Goal: Check status

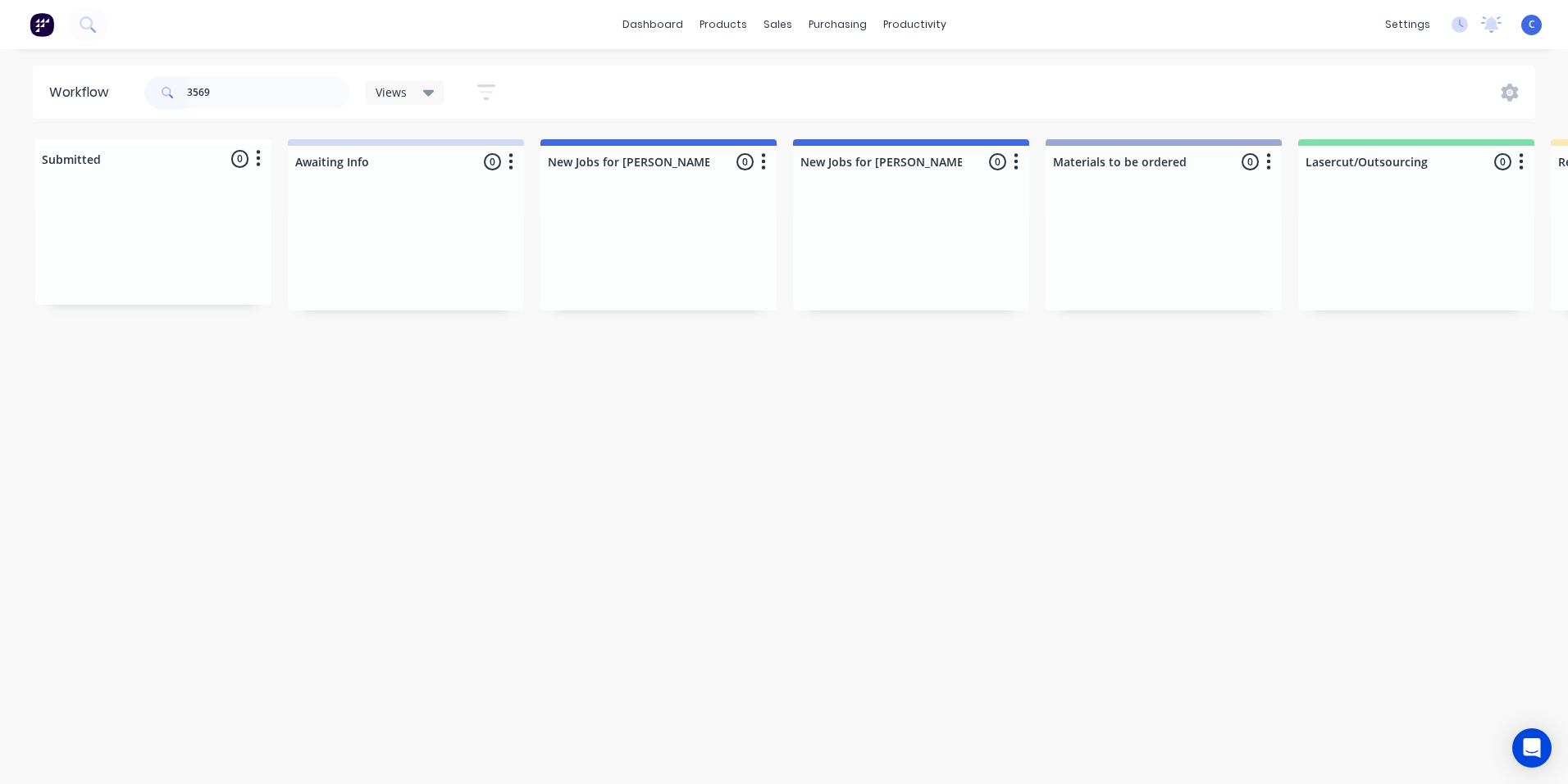
scroll to position [0, 2708]
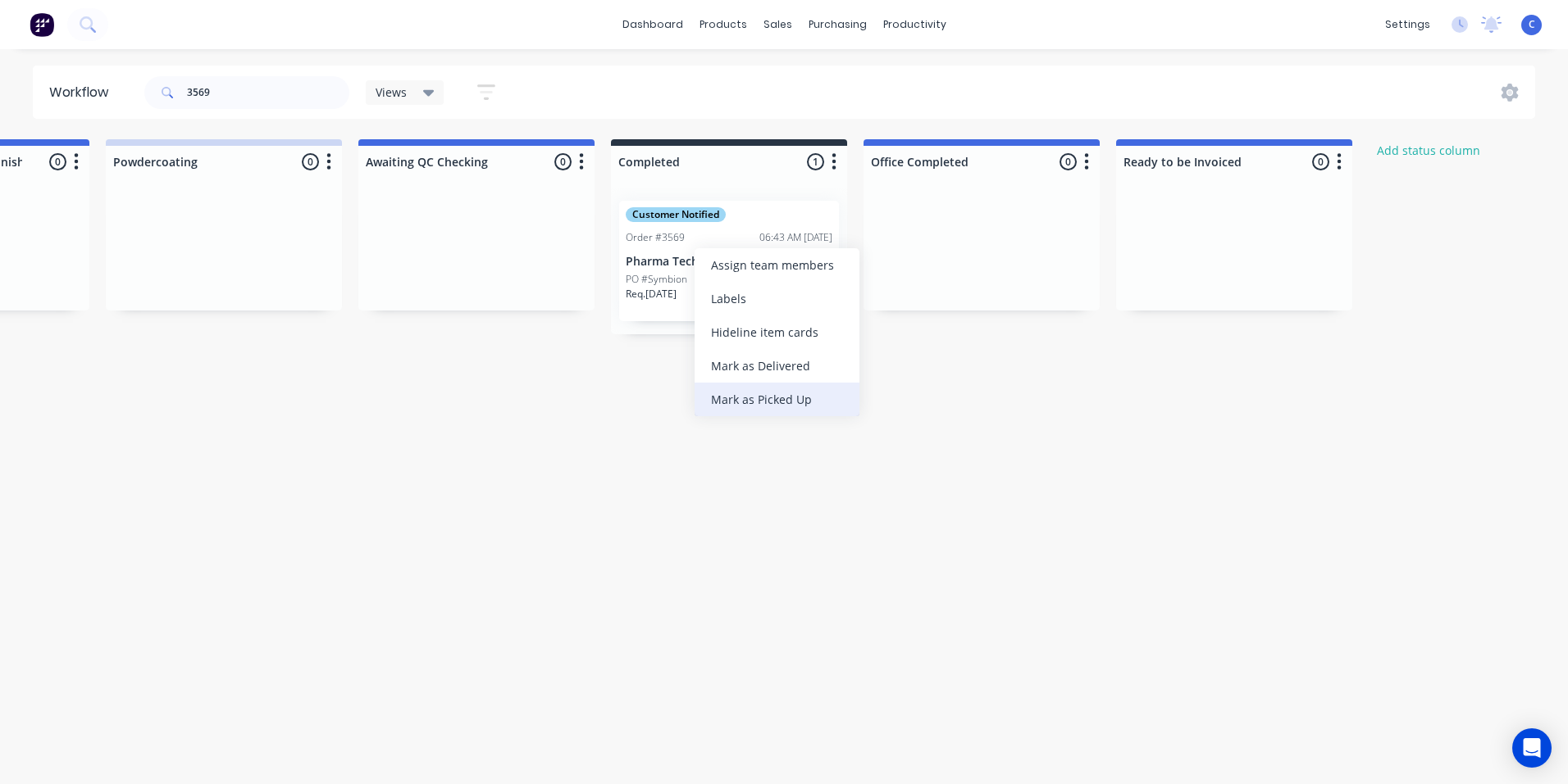
click at [754, 396] on div "Mark as Picked Up" at bounding box center [777, 399] width 165 height 33
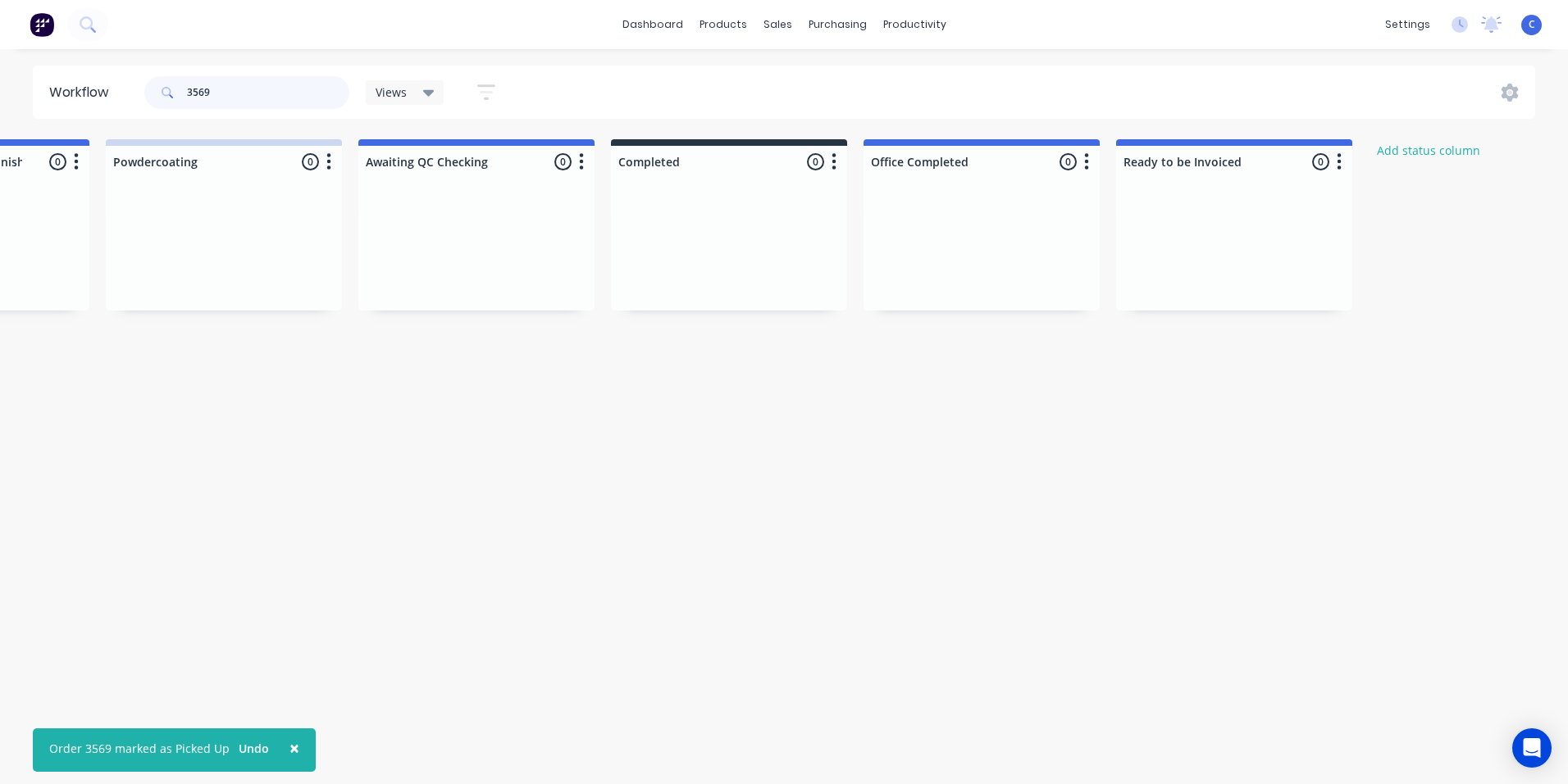
drag, startPoint x: 241, startPoint y: 85, endPoint x: 60, endPoint y: 76, distance: 181.2
click at [60, 76] on header "Workflow 3569 Views Save new view None (Default) edit Show/Hide statuses Show l…" at bounding box center [784, 91] width 1503 height 53
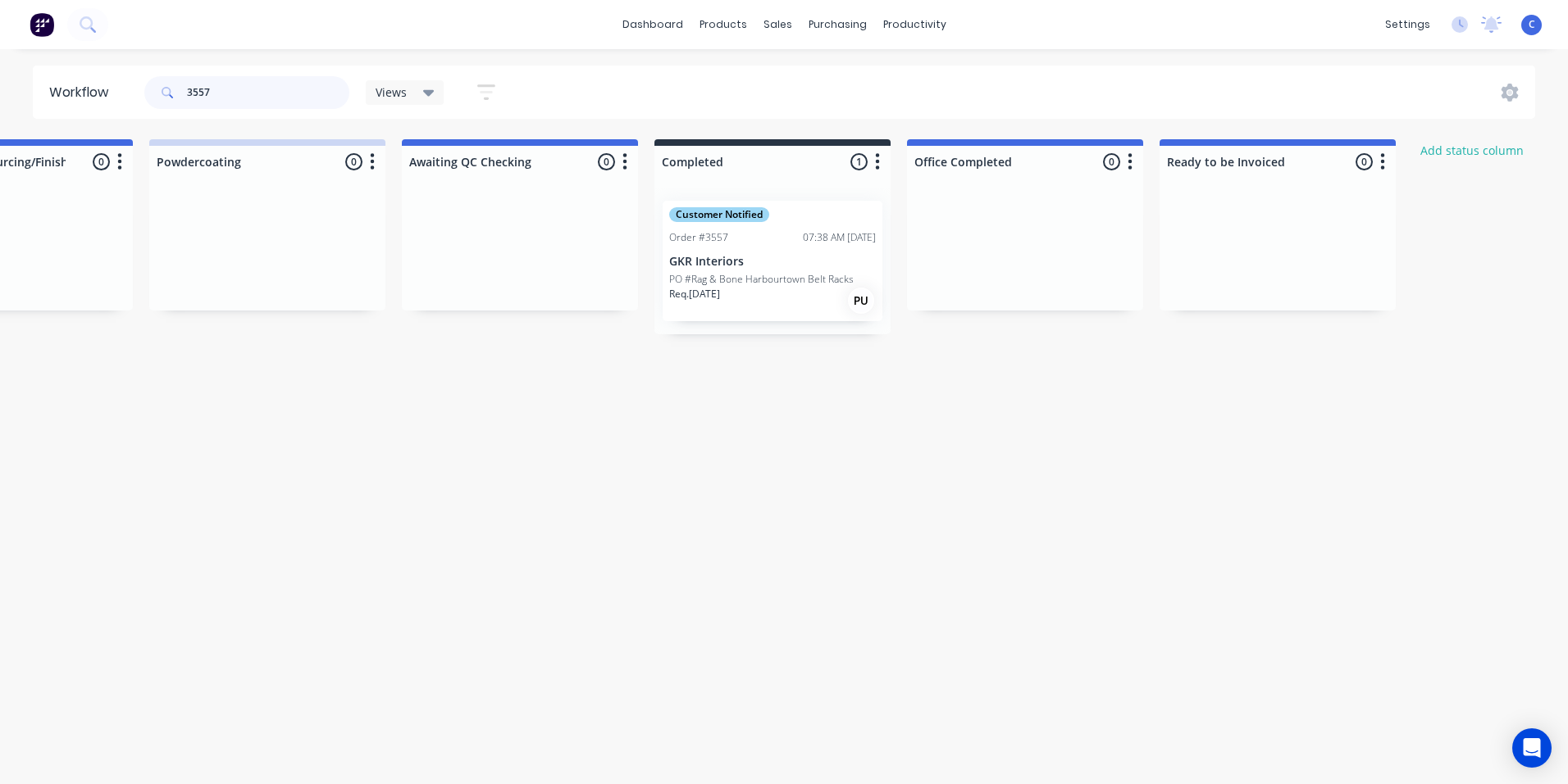
scroll to position [0, 2702]
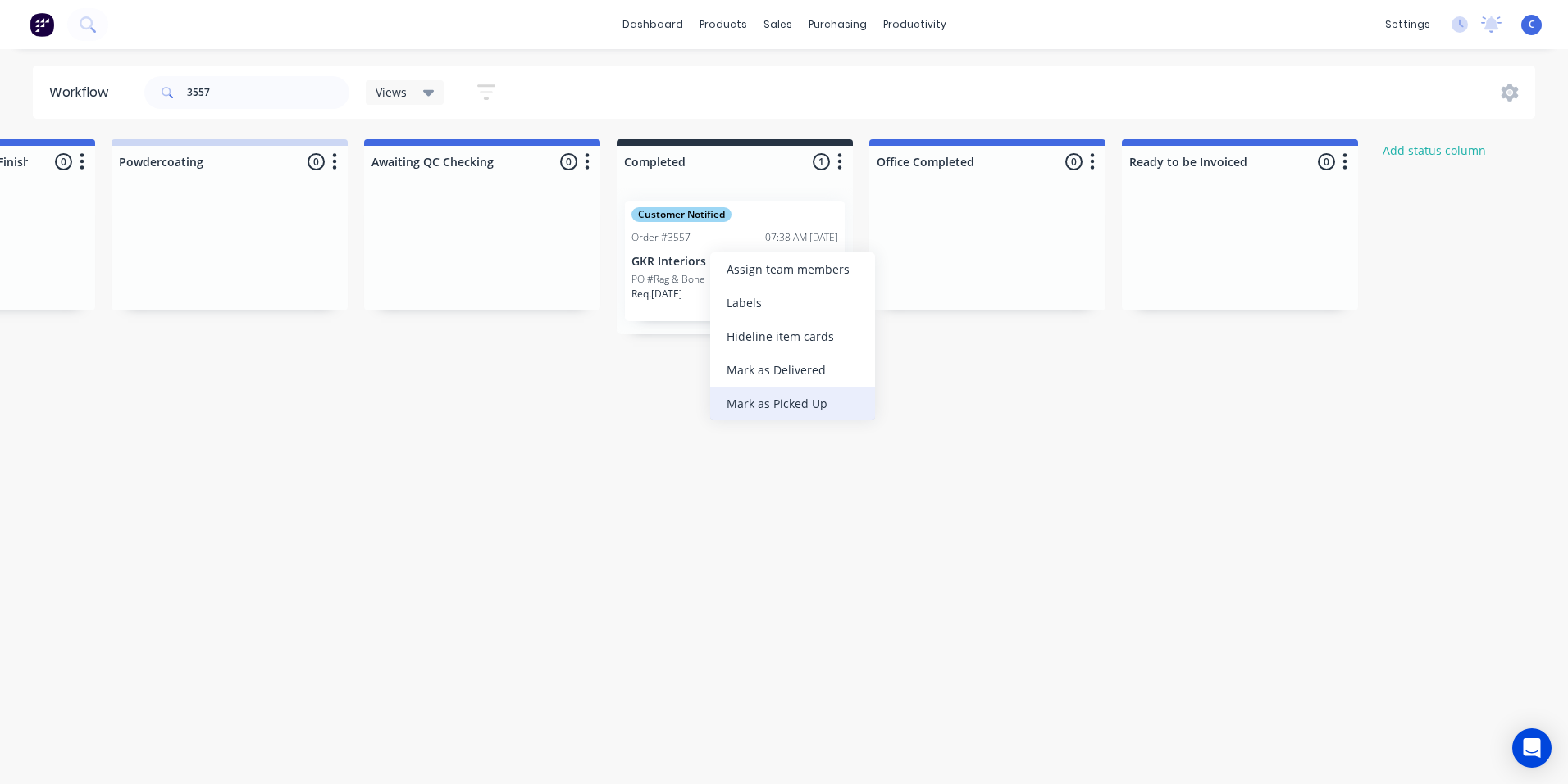
click at [799, 397] on div "Mark as Picked Up" at bounding box center [793, 403] width 165 height 33
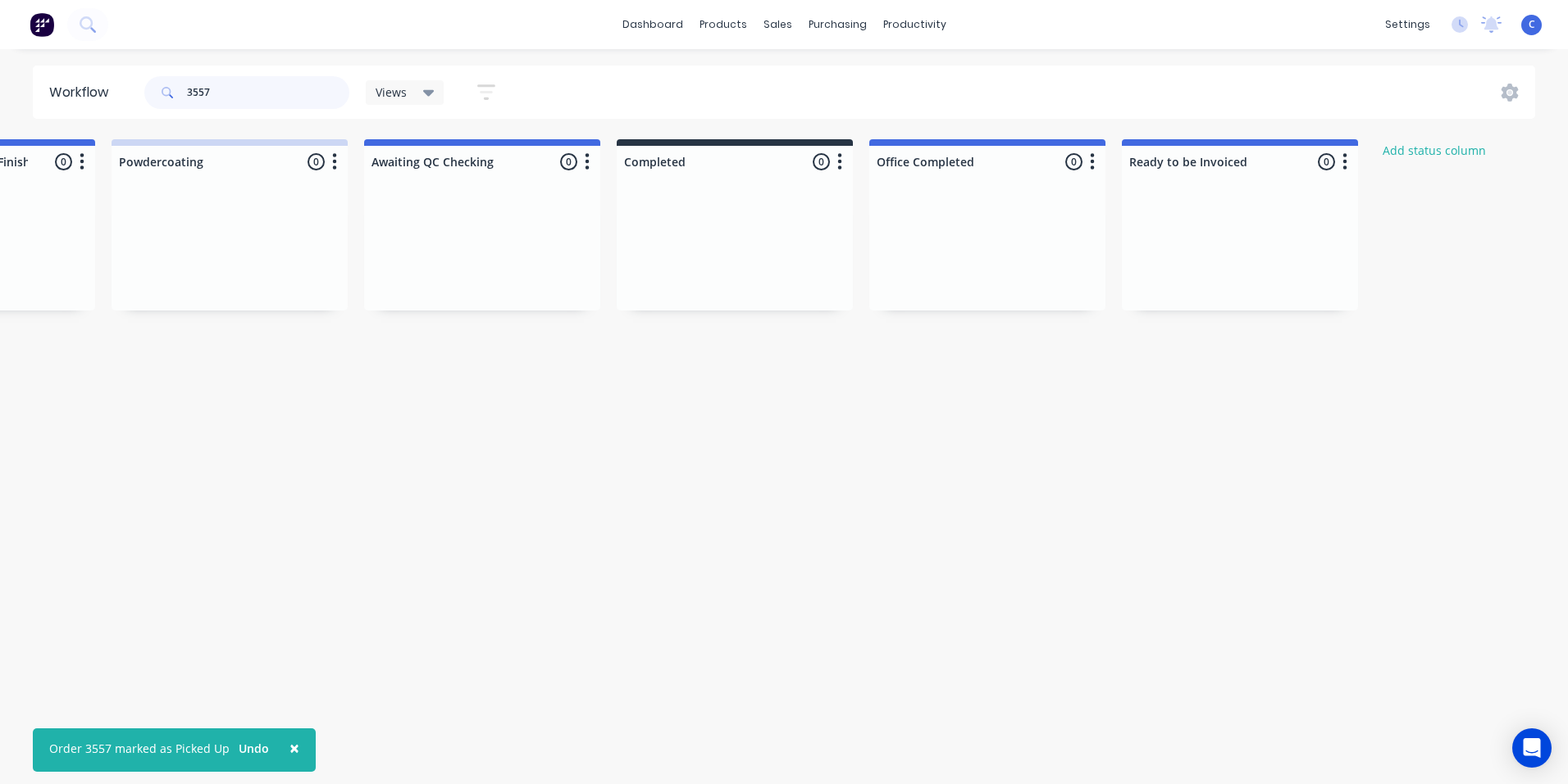
drag, startPoint x: 235, startPoint y: 80, endPoint x: 81, endPoint y: 85, distance: 154.1
click at [81, 85] on header "Workflow 3557 Views Save new view None (Default) edit Show/Hide statuses Show l…" at bounding box center [784, 91] width 1503 height 53
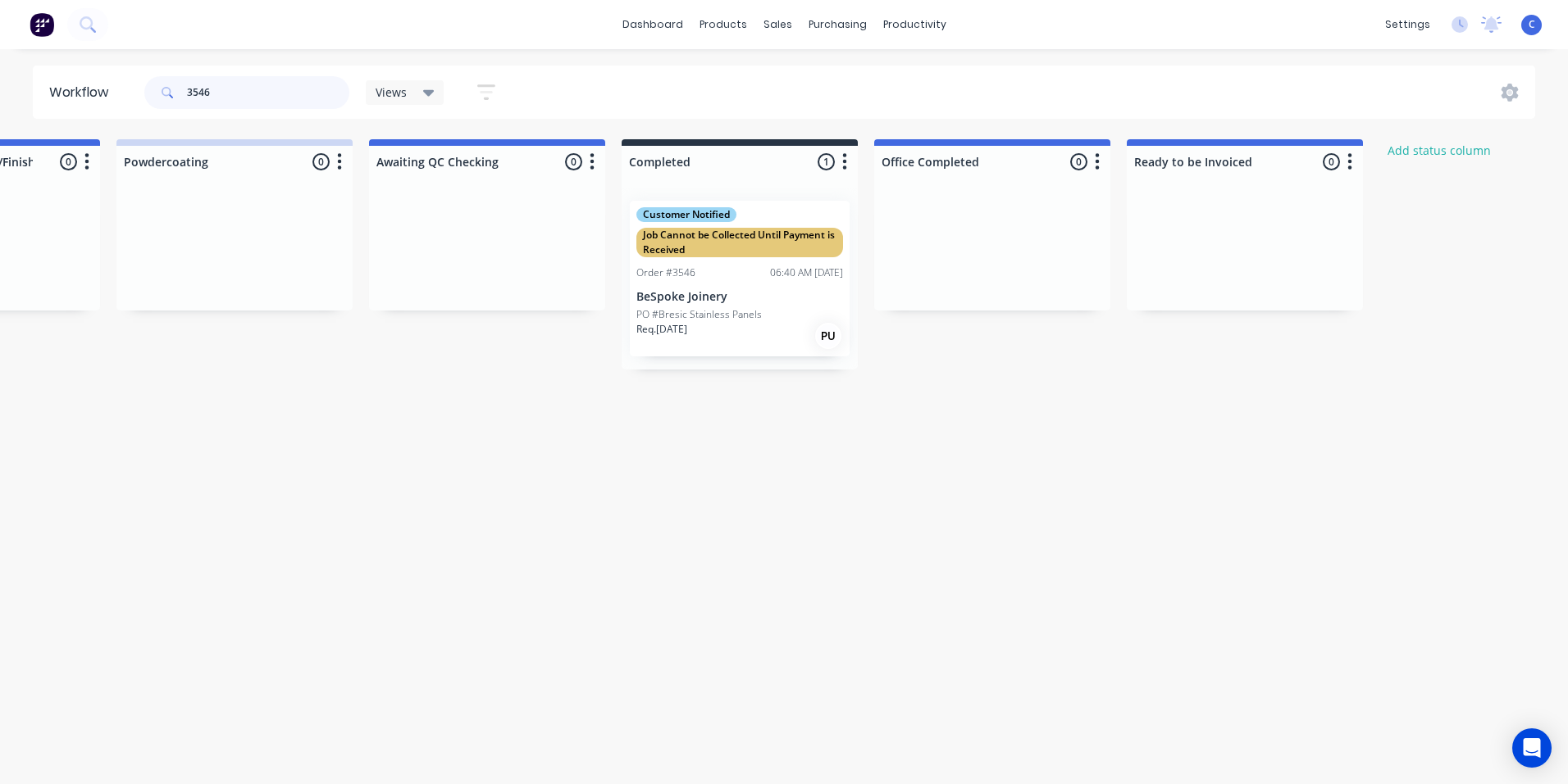
scroll to position [0, 2759]
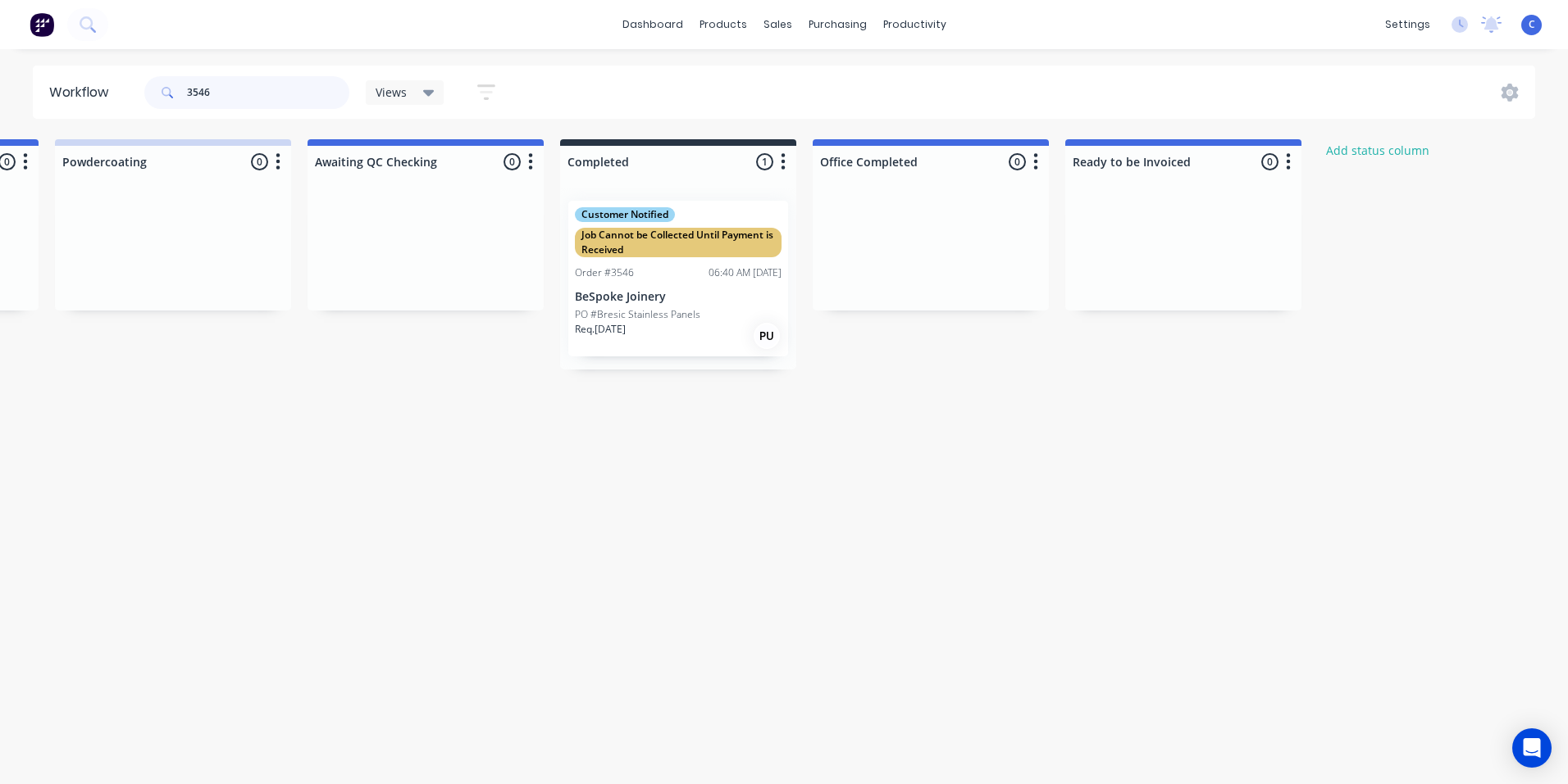
type input "3546"
click at [666, 269] on div "Order #3546 06:40 AM [DATE]" at bounding box center [679, 273] width 206 height 14
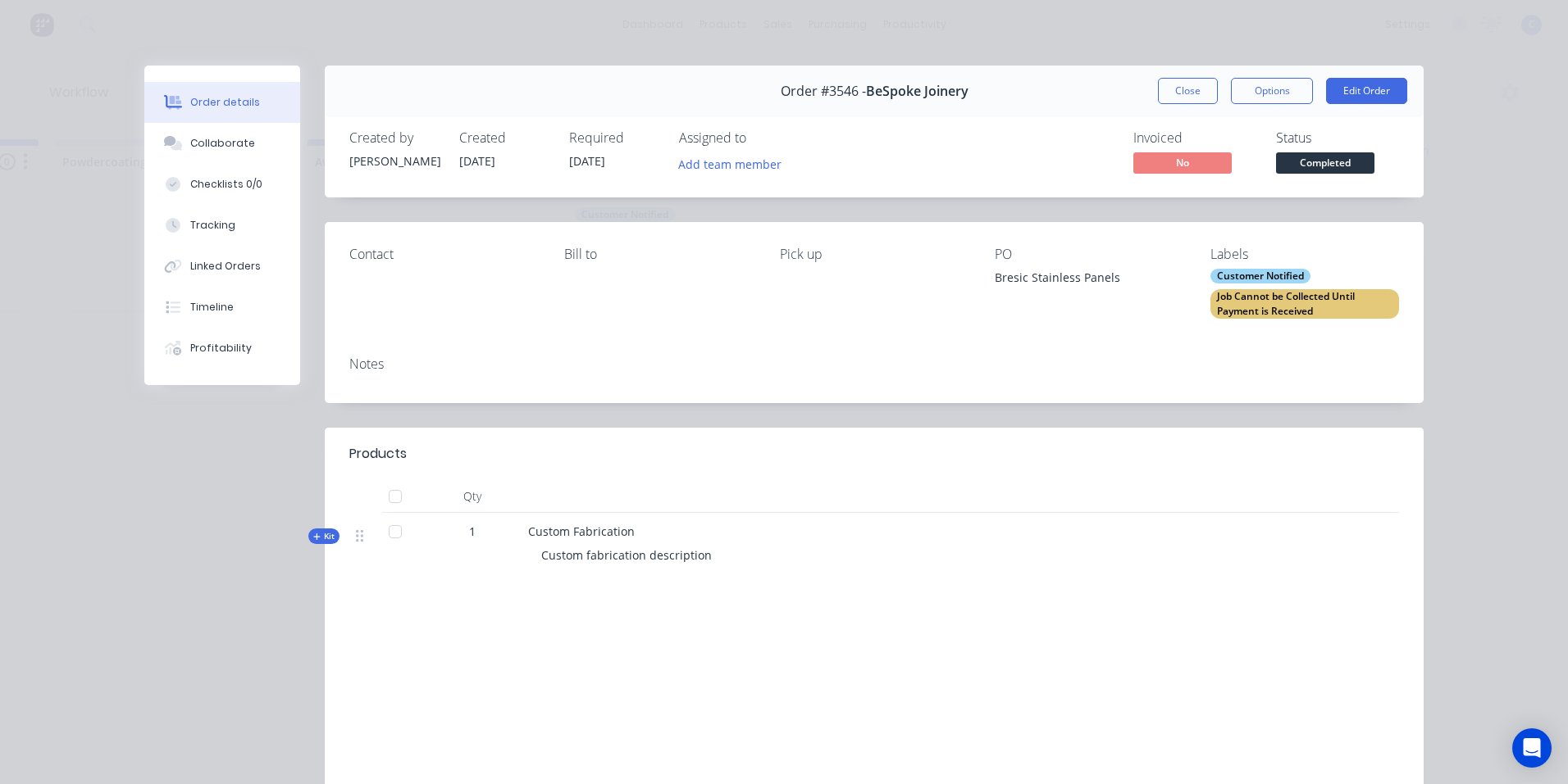
click at [1309, 302] on div "Job Cannot be Collected Until Payment is Received" at bounding box center [1305, 304] width 188 height 30
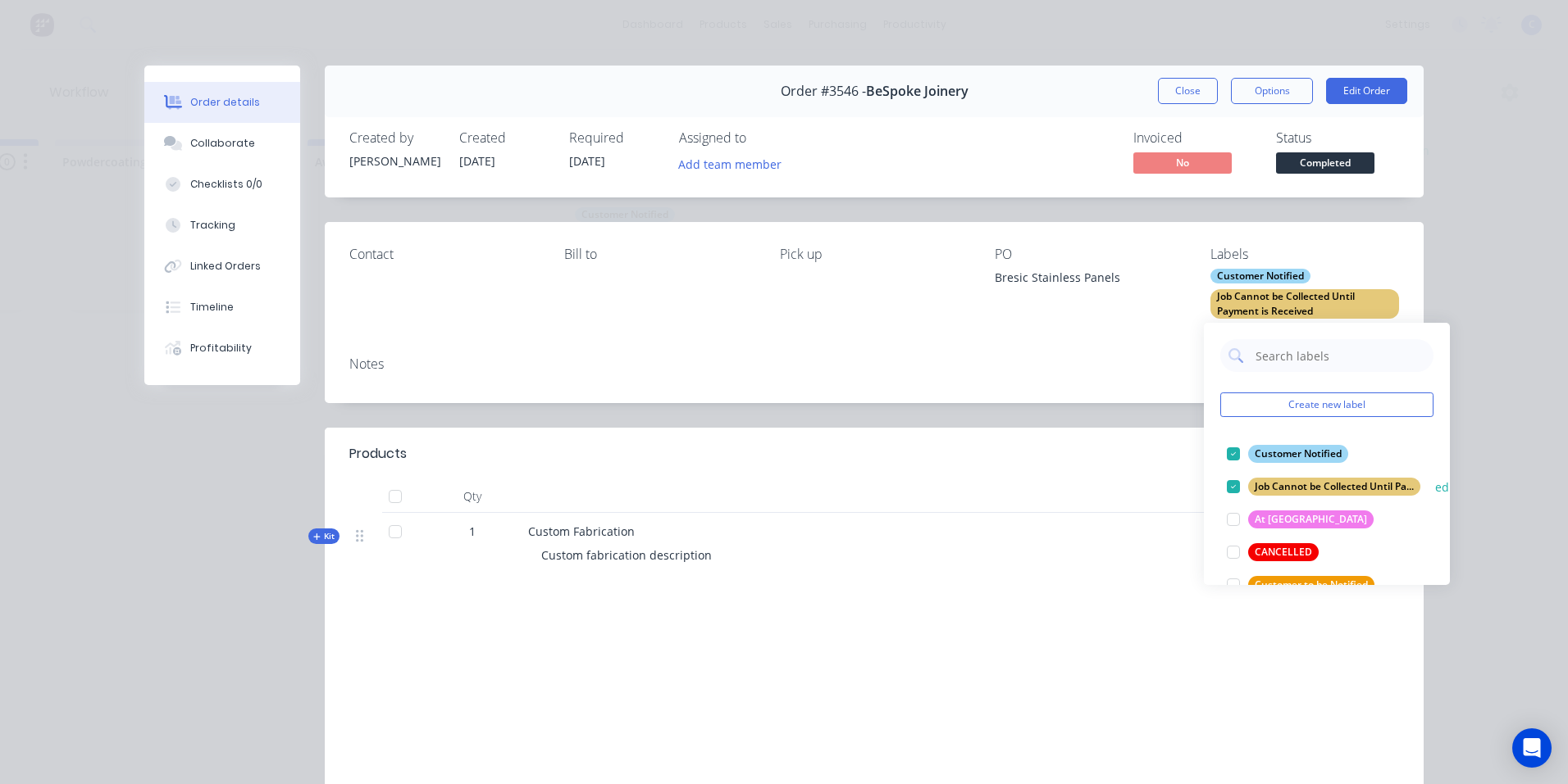
click at [1318, 479] on div "Job Cannot be Collected Until Payment is Received" at bounding box center [1335, 487] width 172 height 18
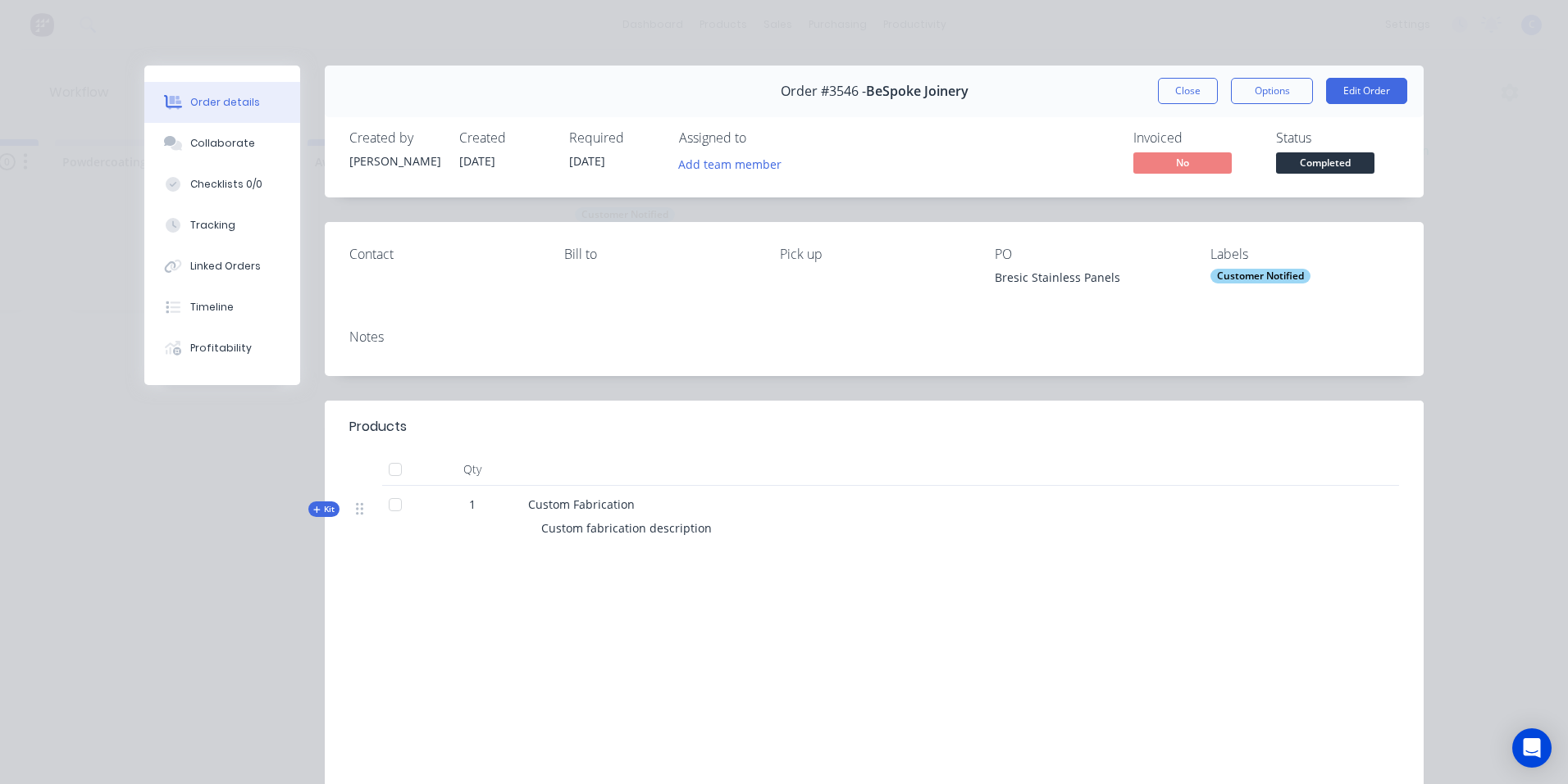
click at [1073, 383] on div "Order #3546 - BeSpoke Joinery Close Options Edit Order Created by [PERSON_NAME]…" at bounding box center [784, 456] width 1279 height 780
click at [1181, 90] on button "Close" at bounding box center [1187, 91] width 60 height 26
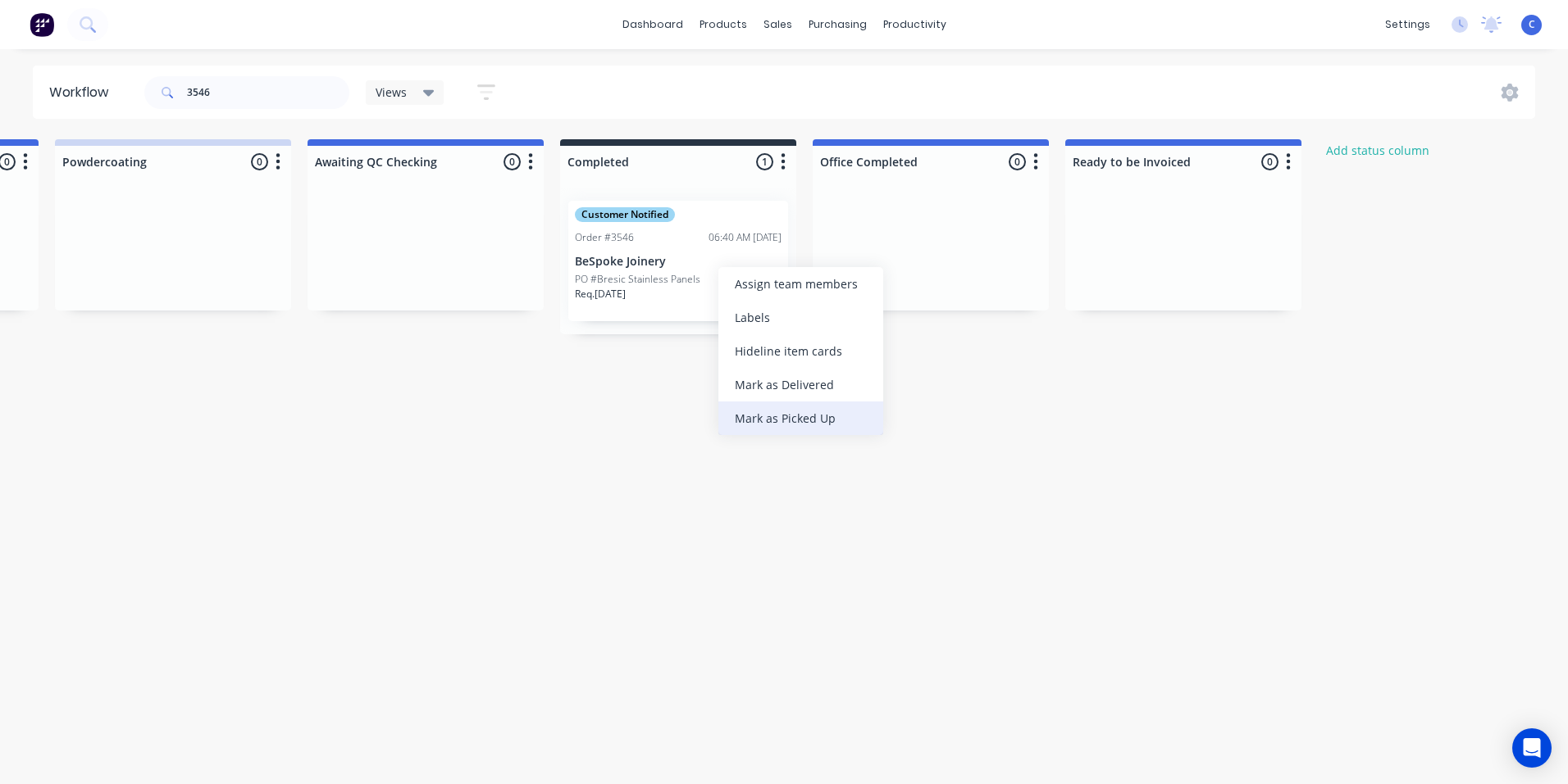
click at [781, 409] on div "Mark as Picked Up" at bounding box center [801, 418] width 165 height 33
